Goal: Information Seeking & Learning: Check status

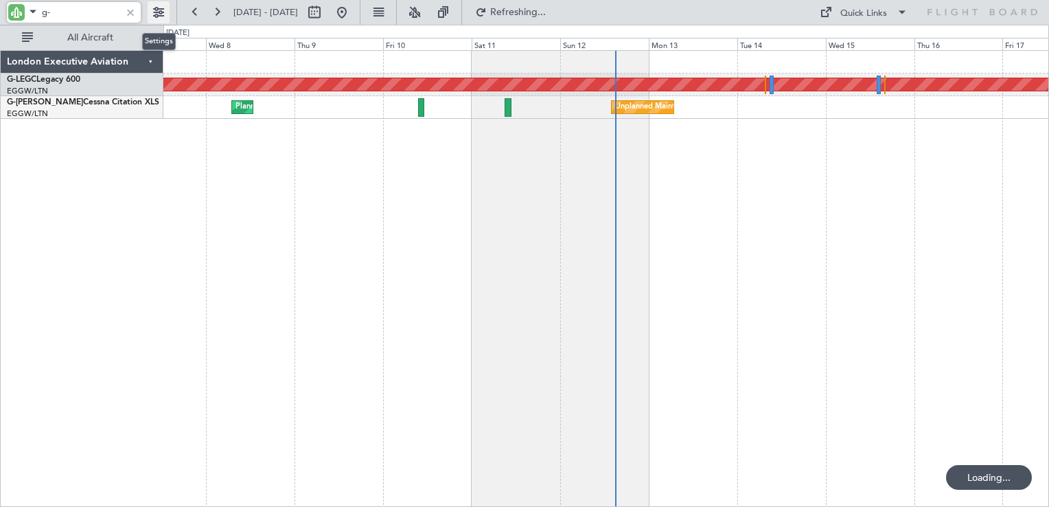
type input "g"
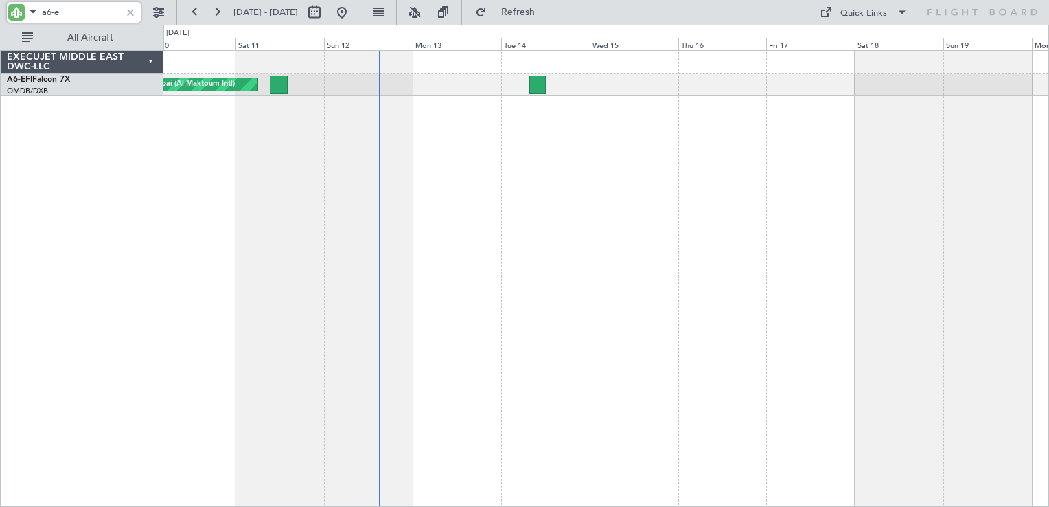
click at [588, 205] on div "AOG Maint Dubai (Al Maktoum Intl)" at bounding box center [606, 278] width 886 height 457
type input "a6-e"
click at [48, 79] on link "A6-EFI Falcon 7X" at bounding box center [38, 80] width 63 height 8
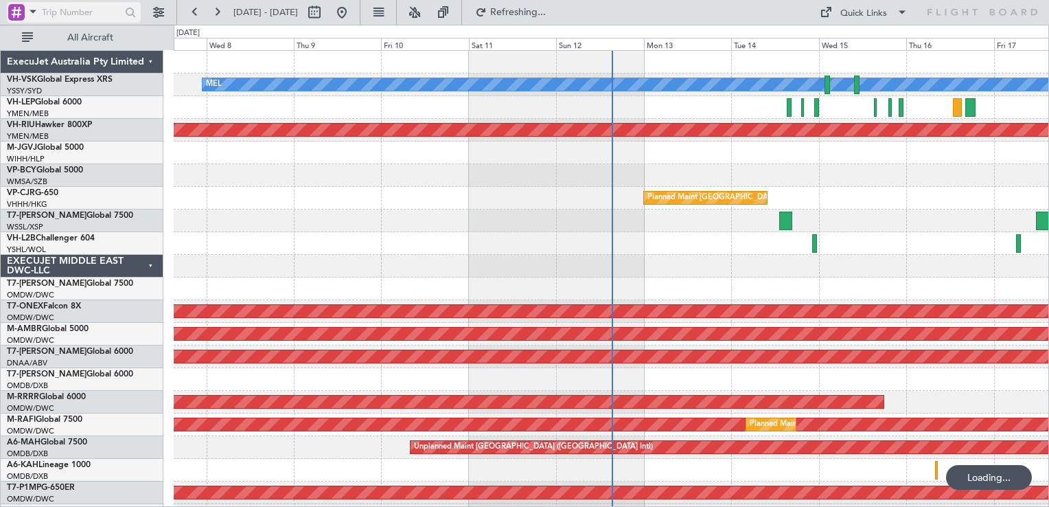
click at [17, 13] on div at bounding box center [16, 12] width 16 height 16
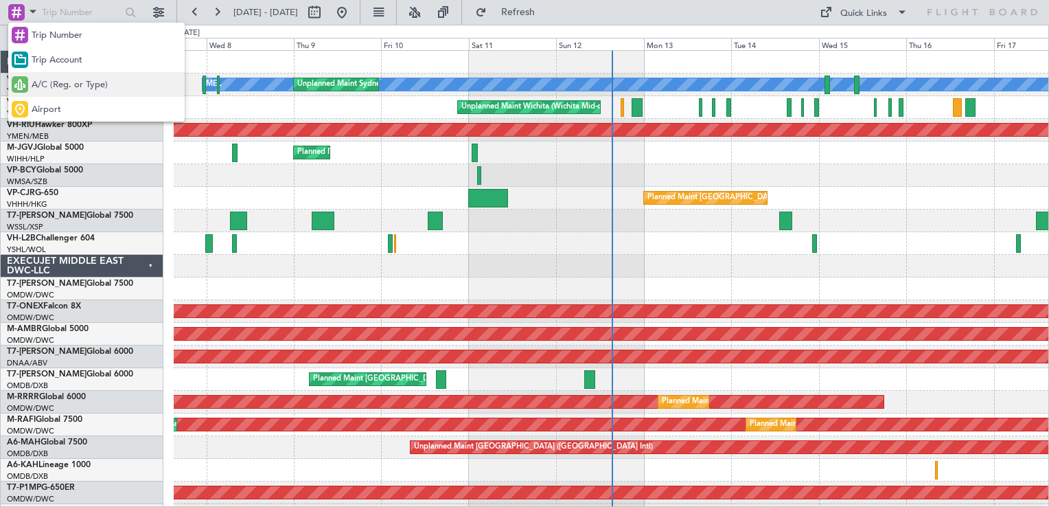
click at [65, 86] on span "A/C (Reg. or Type)" at bounding box center [70, 85] width 76 height 14
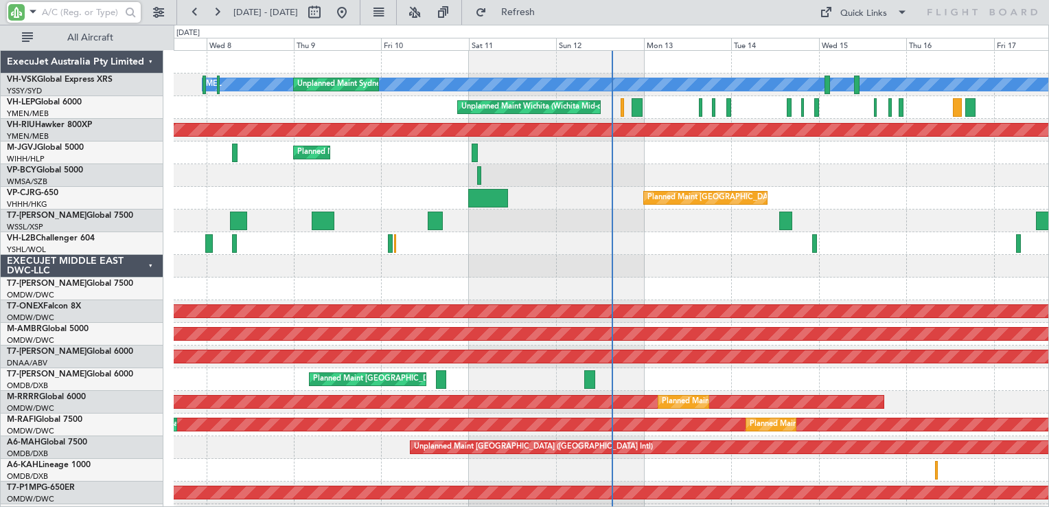
click at [65, 17] on input "text" at bounding box center [81, 12] width 79 height 21
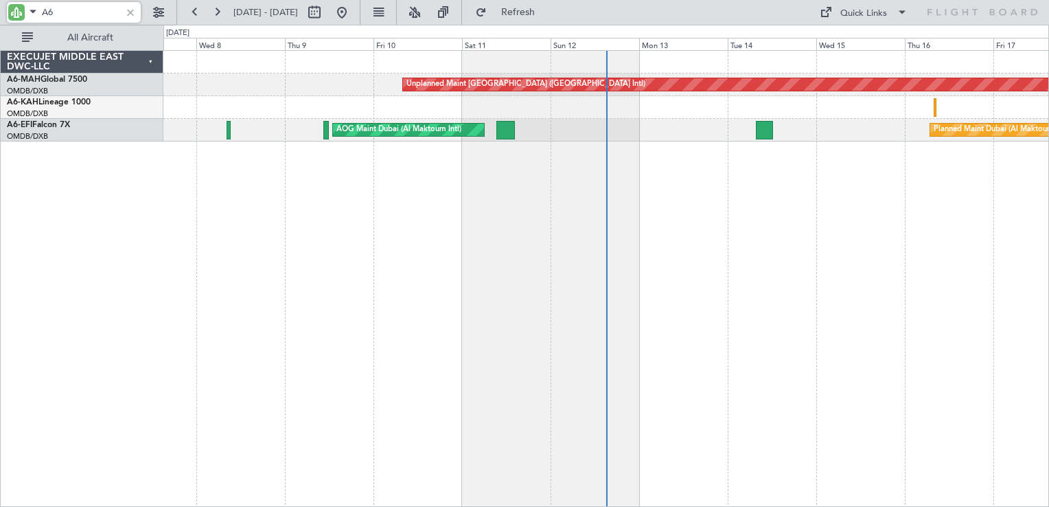
type input "A"
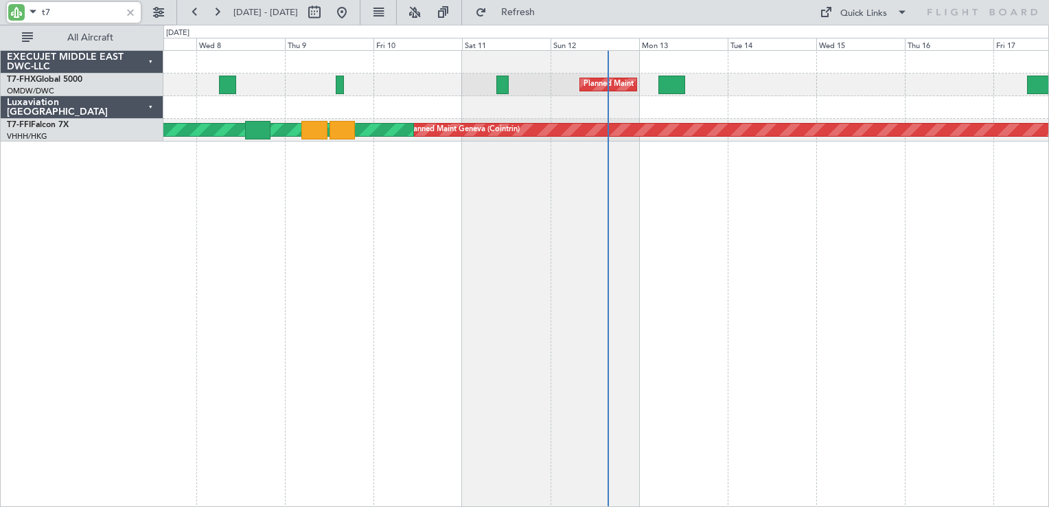
type input "t"
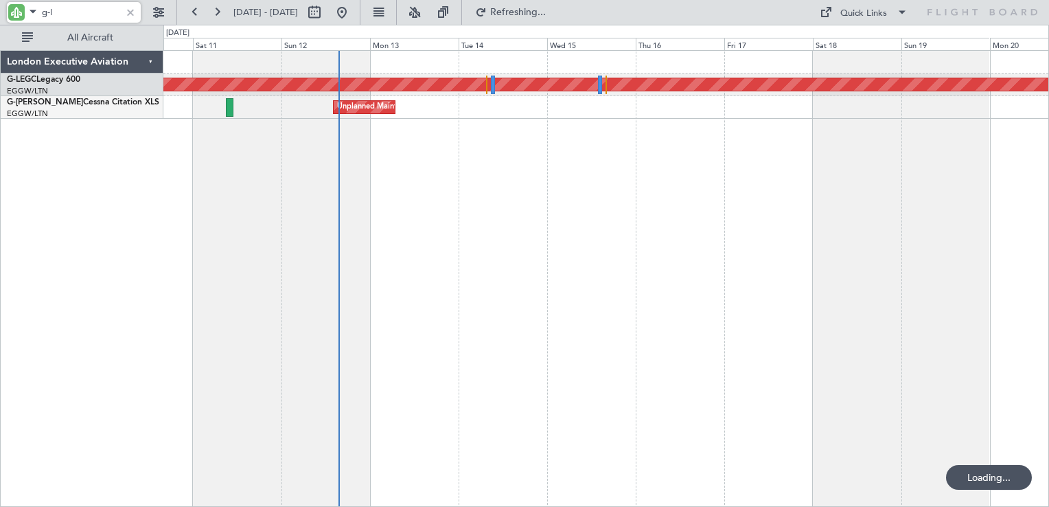
click at [574, 203] on div "A/C Unavailable [GEOGRAPHIC_DATA] ([GEOGRAPHIC_DATA]) Planned Maint [GEOGRAPHIC…" at bounding box center [606, 278] width 886 height 457
type input "g-l"
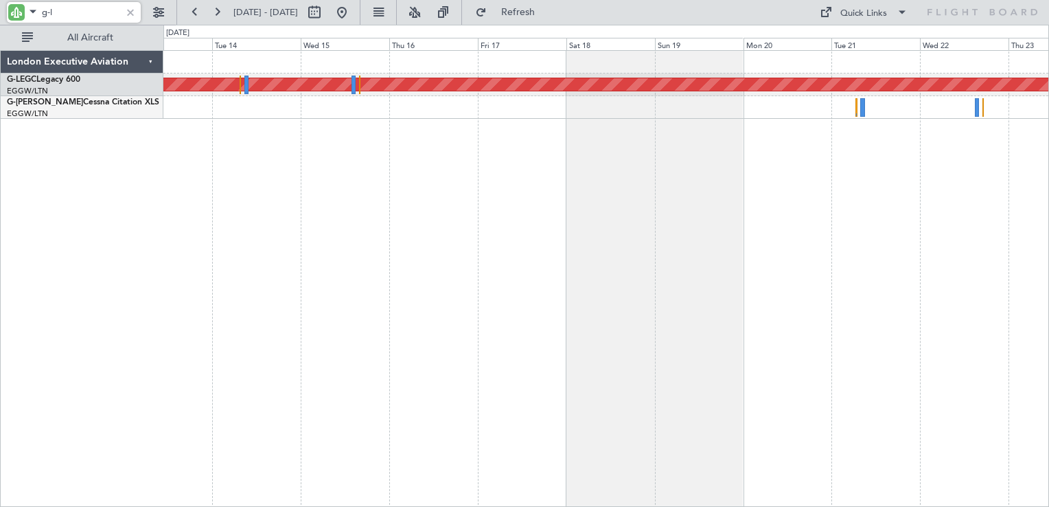
click at [686, 114] on div "Unplanned Maint [GEOGRAPHIC_DATA] ([GEOGRAPHIC_DATA])" at bounding box center [605, 107] width 885 height 23
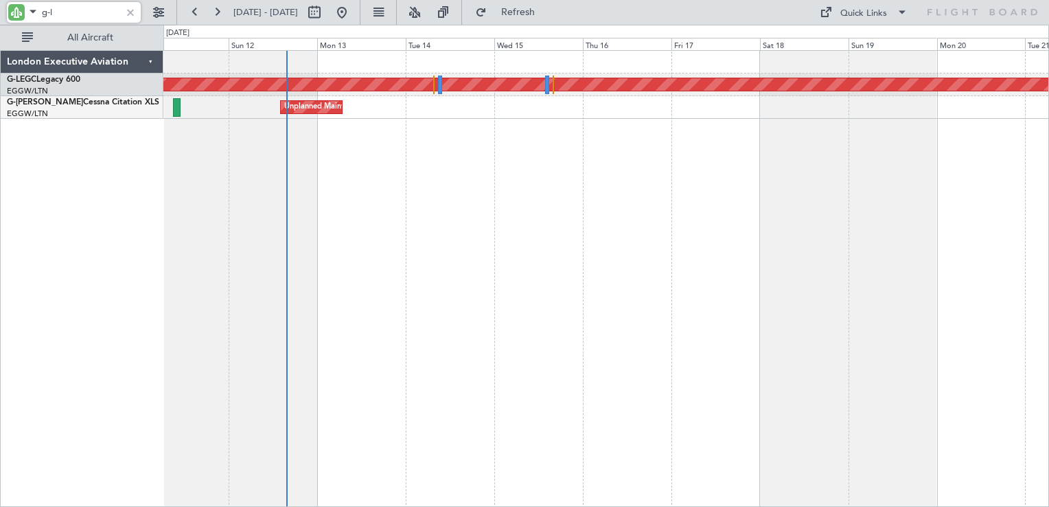
click at [586, 230] on div "A/C Unavailable [GEOGRAPHIC_DATA] ([GEOGRAPHIC_DATA]) Planned Maint [GEOGRAPHIC…" at bounding box center [606, 278] width 886 height 457
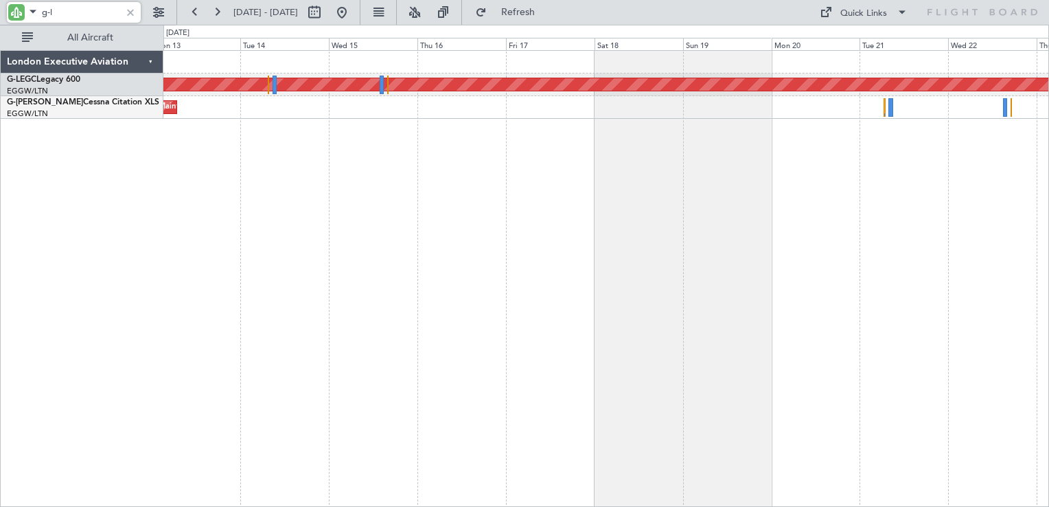
click at [818, 136] on div "A/C Unavailable [GEOGRAPHIC_DATA] ([GEOGRAPHIC_DATA]) Planned Maint [GEOGRAPHIC…" at bounding box center [606, 278] width 886 height 457
click at [55, 102] on link "G-[PERSON_NAME] Cessna Citation XLS" at bounding box center [83, 102] width 152 height 8
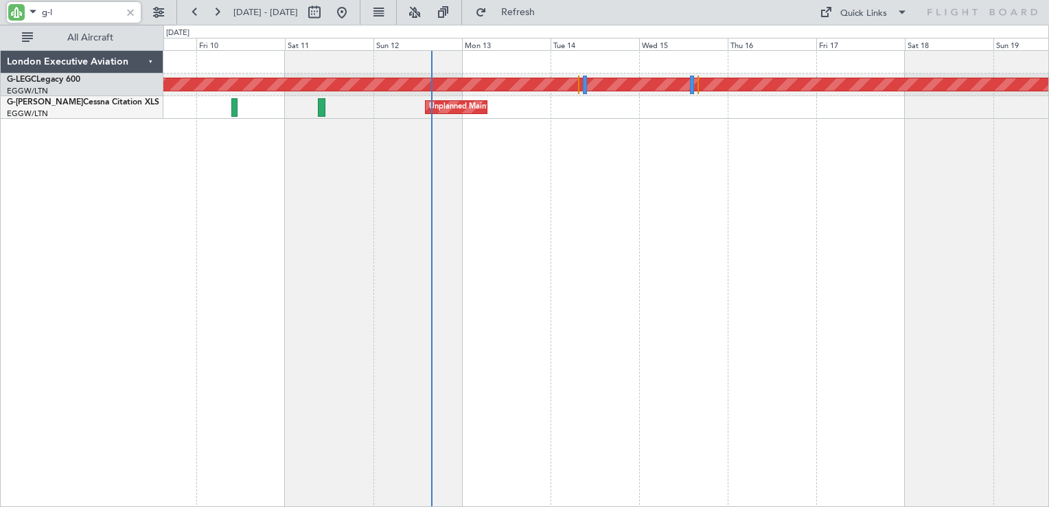
click at [711, 319] on div "A/C Unavailable [GEOGRAPHIC_DATA] ([GEOGRAPHIC_DATA]) Planned Maint [GEOGRAPHIC…" at bounding box center [606, 278] width 886 height 457
click at [53, 100] on link "G-[PERSON_NAME] Cessna Citation XLS" at bounding box center [83, 102] width 152 height 8
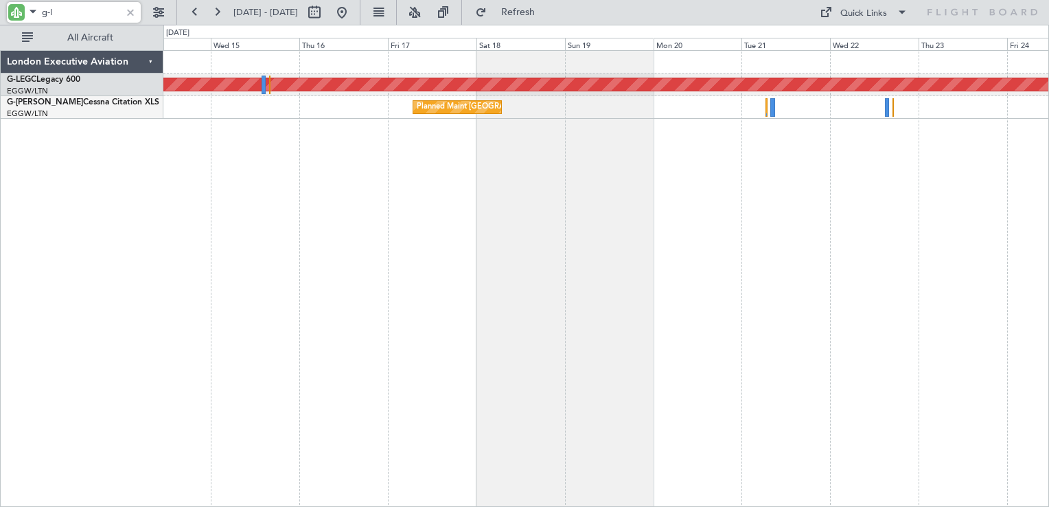
click at [447, 246] on div "A/C Unavailable [GEOGRAPHIC_DATA] ([GEOGRAPHIC_DATA]) Planned Maint [GEOGRAPHIC…" at bounding box center [606, 278] width 886 height 457
click at [566, 238] on div "A/C Unavailable [GEOGRAPHIC_DATA] ([GEOGRAPHIC_DATA]) Planned Maint [GEOGRAPHIC…" at bounding box center [606, 278] width 886 height 457
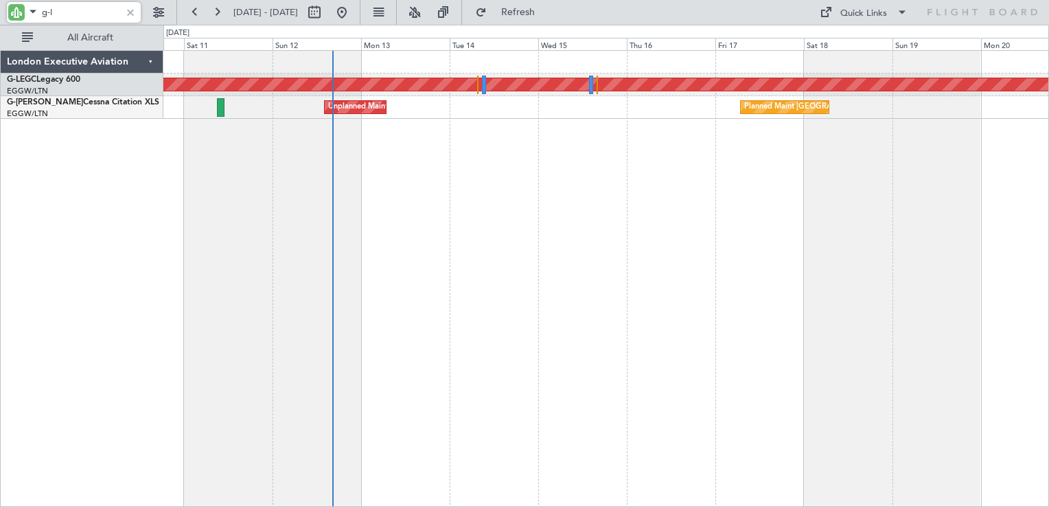
click at [741, 199] on div "A/C Unavailable [GEOGRAPHIC_DATA] ([GEOGRAPHIC_DATA]) Planned Maint [GEOGRAPHIC…" at bounding box center [606, 278] width 886 height 457
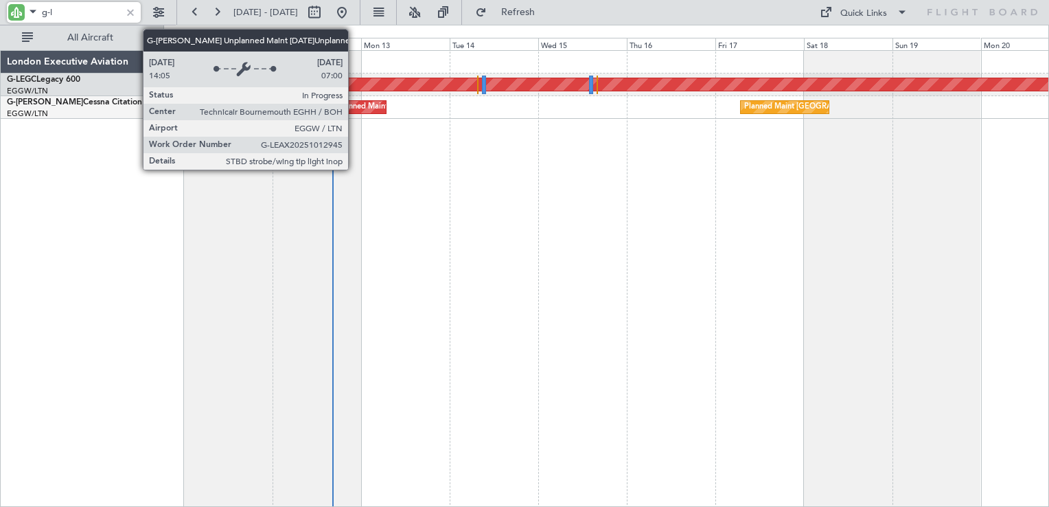
click at [354, 108] on div "Unplanned Maint [GEOGRAPHIC_DATA] ([GEOGRAPHIC_DATA])" at bounding box center [441, 107] width 226 height 21
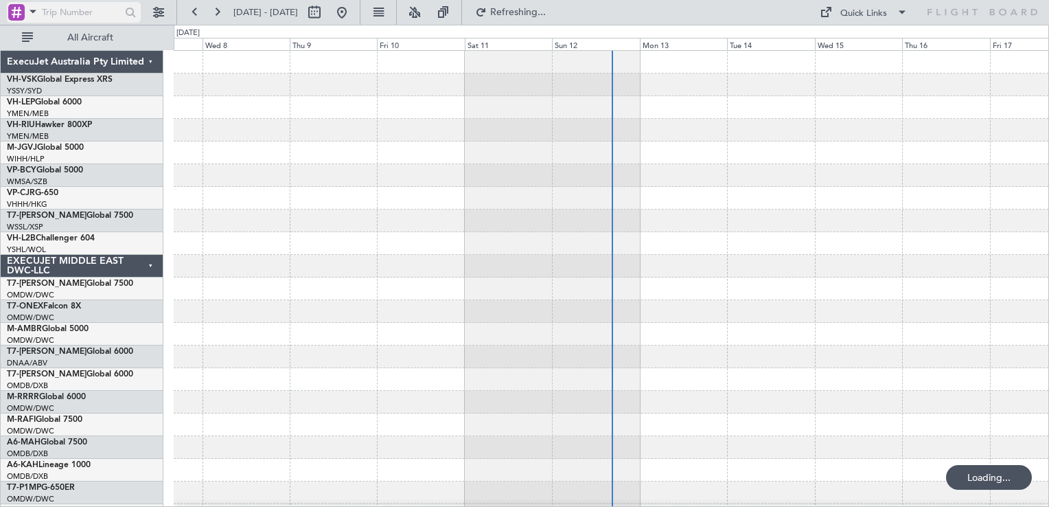
click at [15, 16] on div at bounding box center [16, 12] width 16 height 16
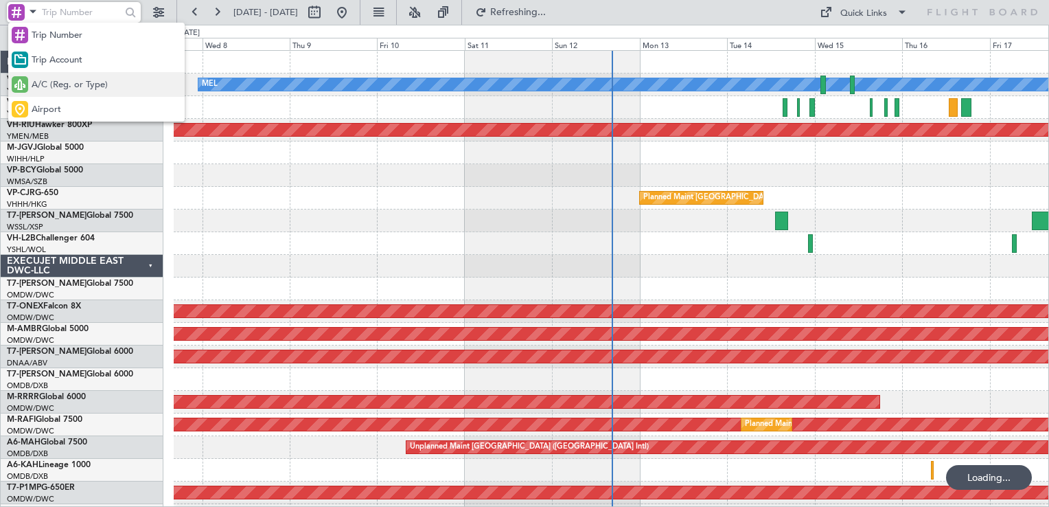
click at [64, 80] on span "A/C (Reg. or Type)" at bounding box center [70, 85] width 76 height 14
click at [80, 10] on input "text" at bounding box center [81, 12] width 79 height 21
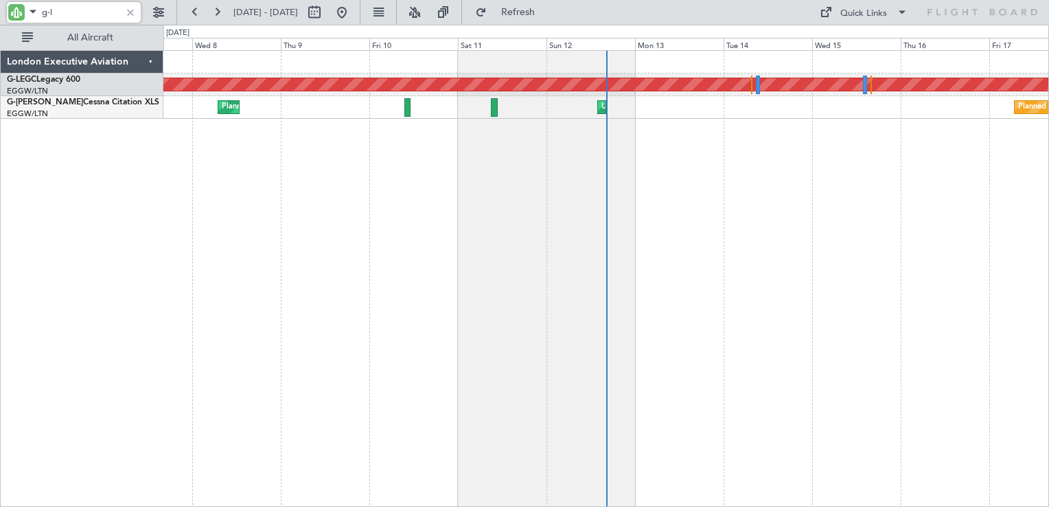
type input "g-l"
